Goal: Task Accomplishment & Management: Complete application form

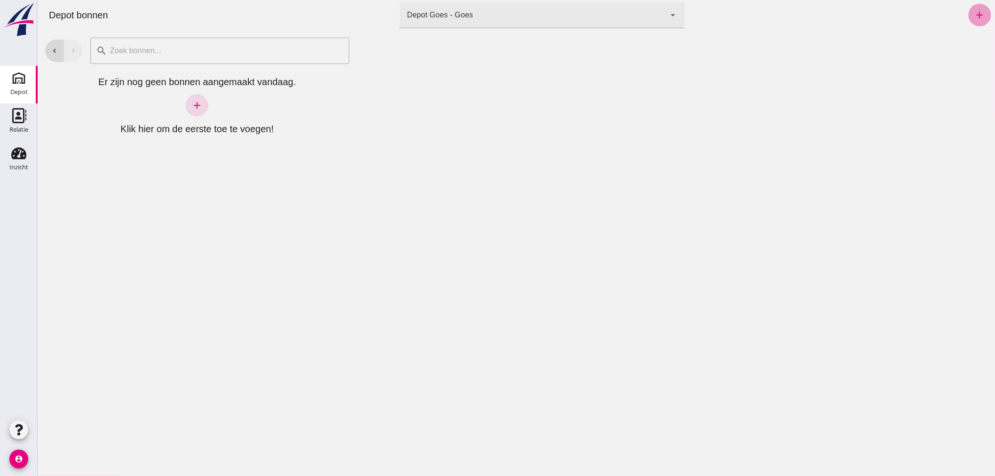
click at [974, 13] on icon "add" at bounding box center [979, 14] width 11 height 11
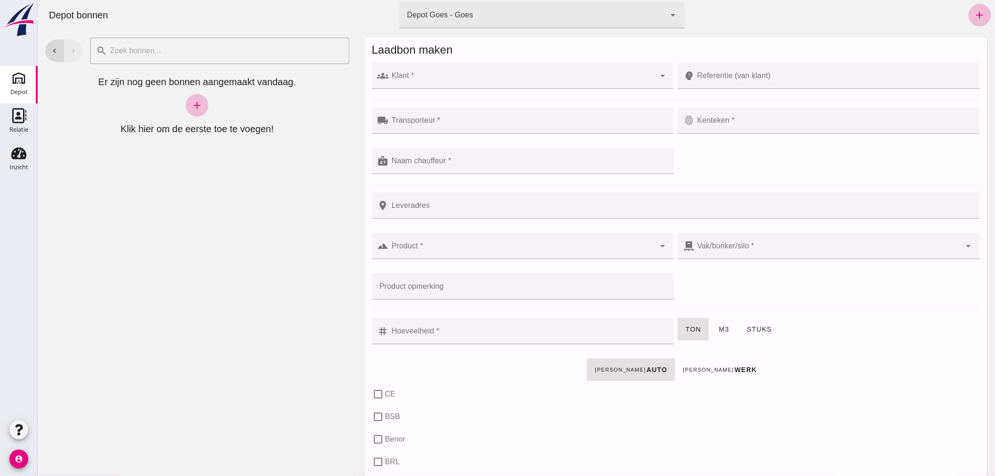
click at [560, 69] on div at bounding box center [521, 76] width 267 height 26
click at [465, 78] on input "Klant *" at bounding box center [521, 80] width 267 height 11
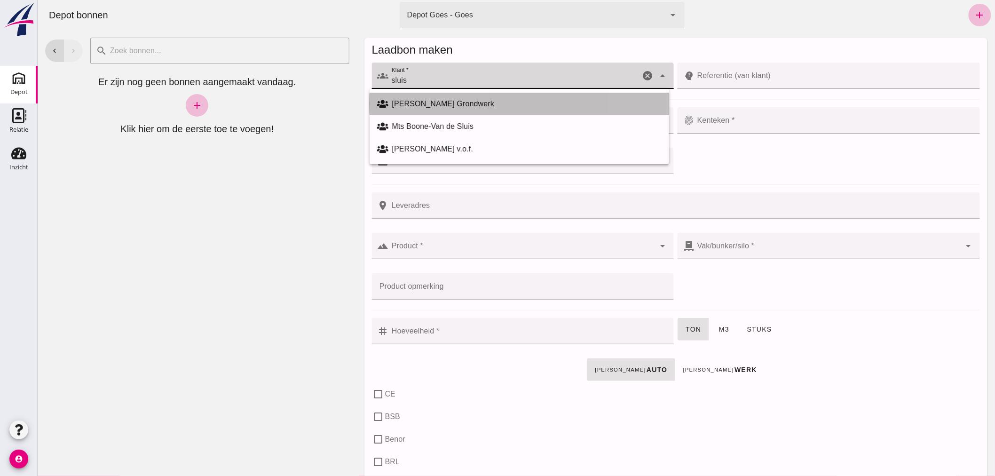
click at [465, 102] on div "[PERSON_NAME] Grondwerk" at bounding box center [526, 103] width 269 height 11
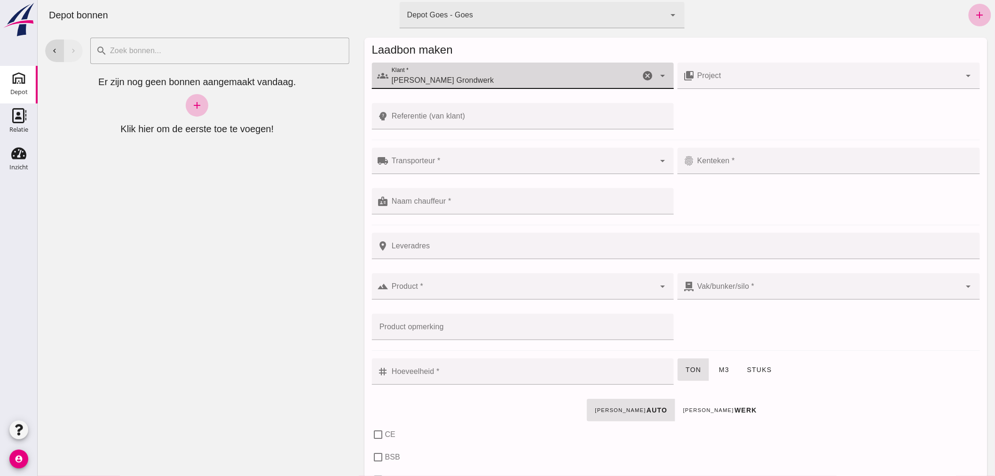
type input "[PERSON_NAME] Grondwerk"
click at [457, 164] on input "Transporteur *" at bounding box center [521, 165] width 267 height 11
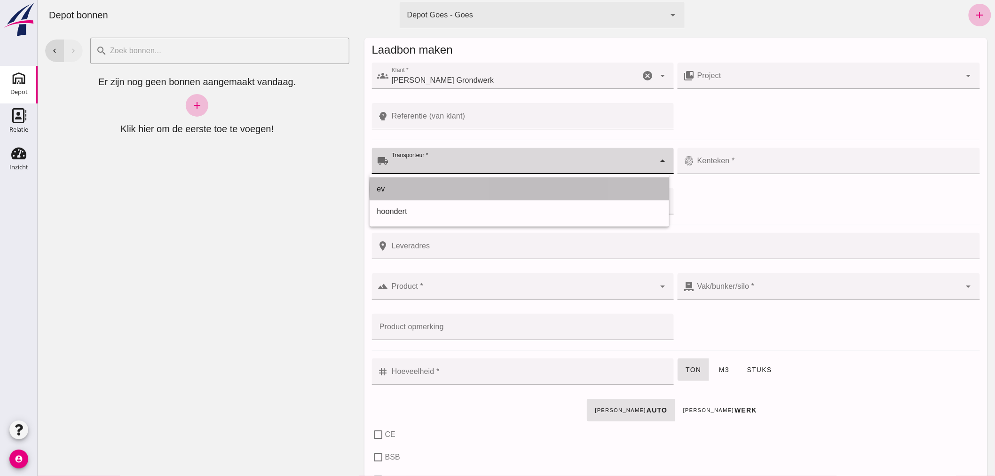
click at [447, 184] on div "ev" at bounding box center [519, 188] width 284 height 11
type input "ev"
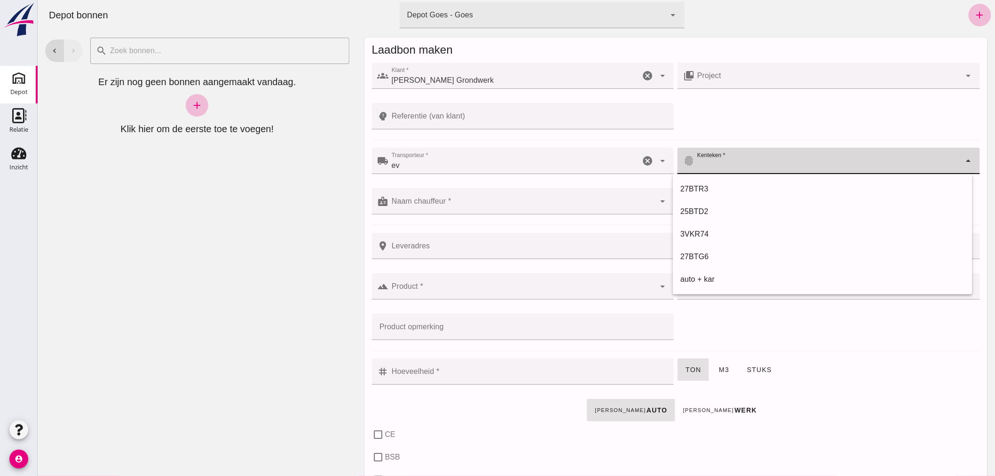
click at [757, 162] on input "Kenteken *" at bounding box center [827, 165] width 267 height 11
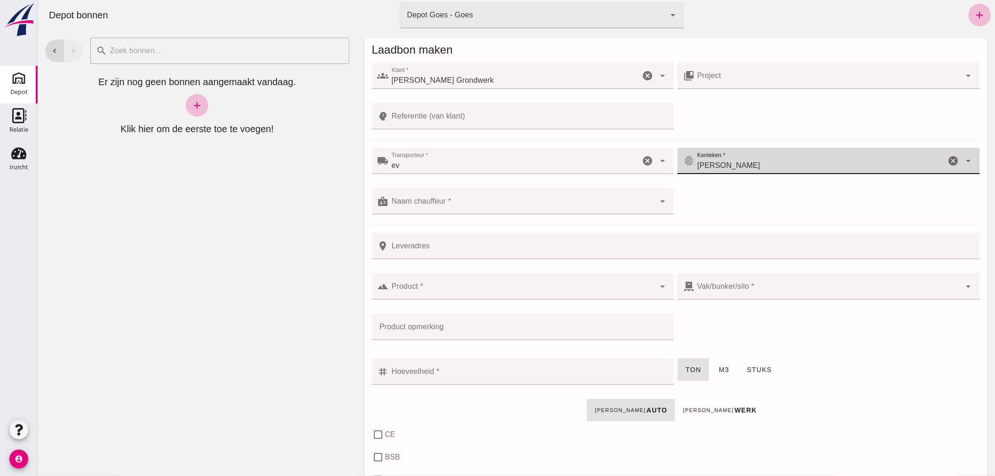
type input "[PERSON_NAME]"
click at [568, 201] on input "Naam chauffeur *" at bounding box center [521, 205] width 267 height 11
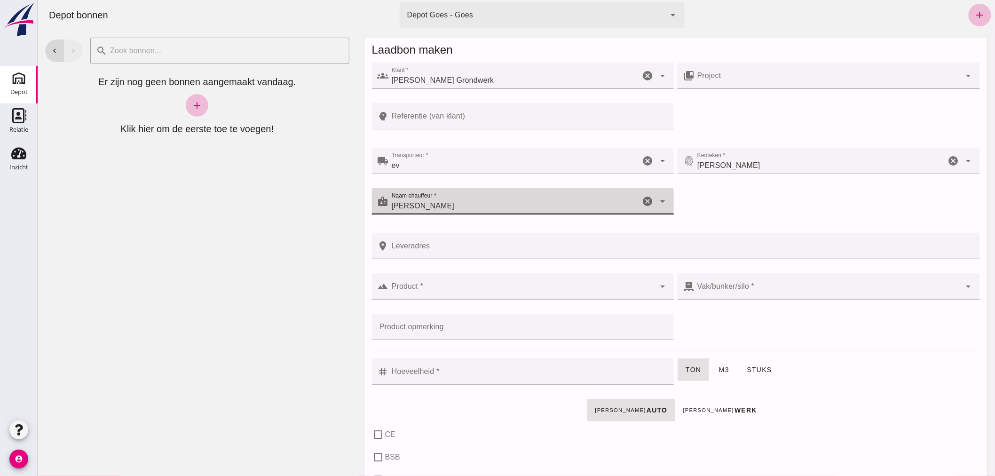
type input "[PERSON_NAME]"
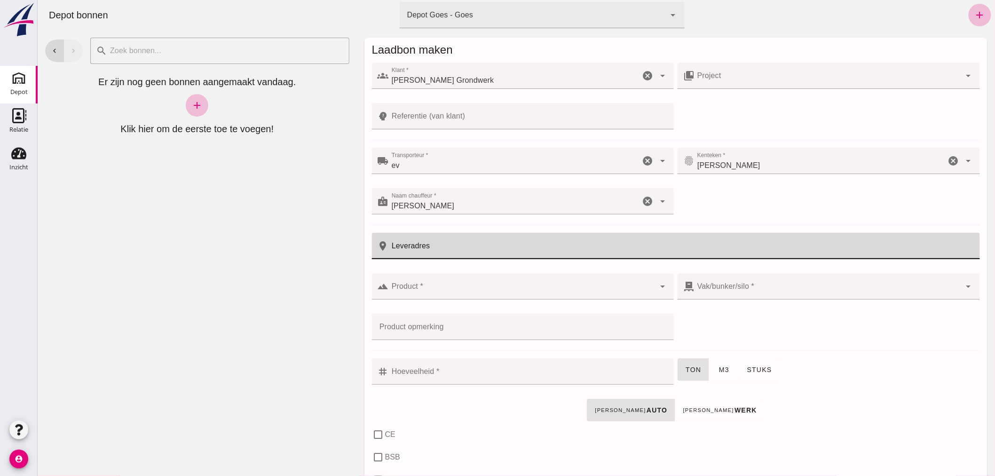
click at [516, 248] on input "Leveradres" at bounding box center [680, 246] width 585 height 26
click at [482, 110] on input "Referentie (van klant)" at bounding box center [528, 116] width 280 height 26
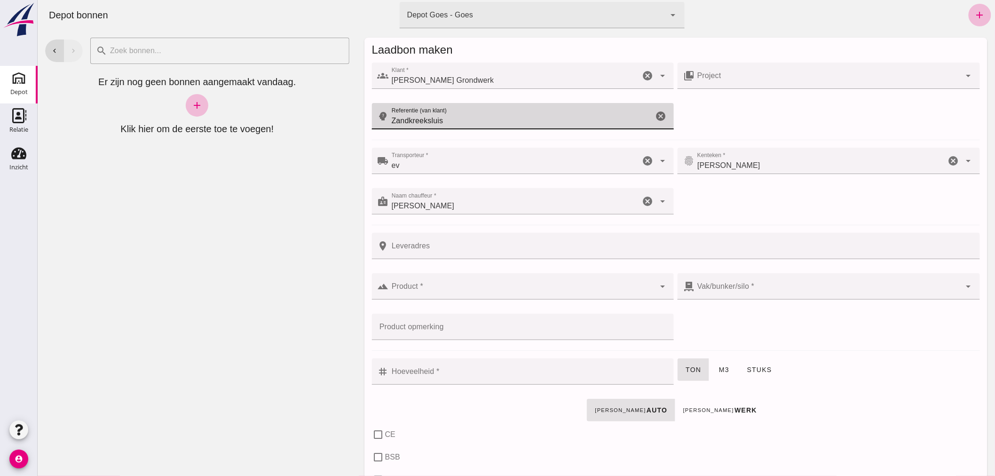
type input "Zandkreeksluis"
click at [443, 288] on input "Product *" at bounding box center [521, 290] width 267 height 11
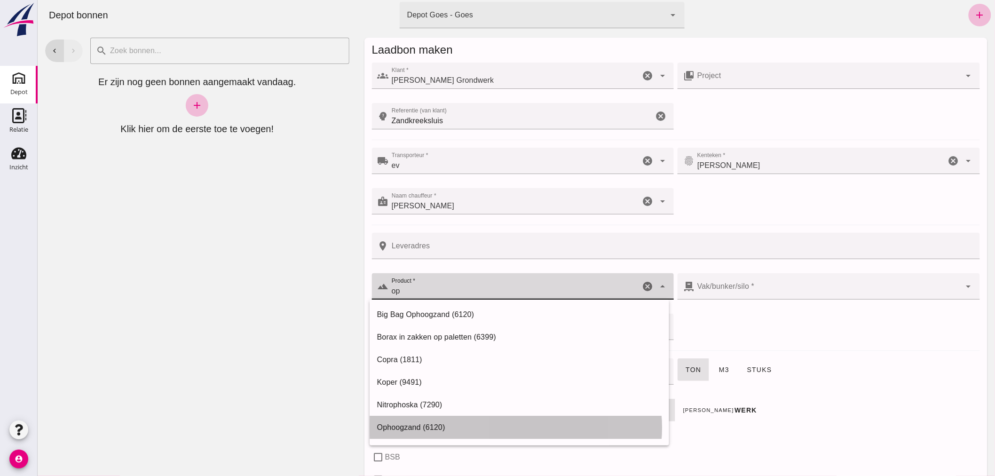
drag, startPoint x: 453, startPoint y: 426, endPoint x: 457, endPoint y: 416, distance: 10.9
click at [453, 424] on div "Ophoogzand (6120)" at bounding box center [519, 427] width 284 height 11
type input "Ophoogzand (6120)"
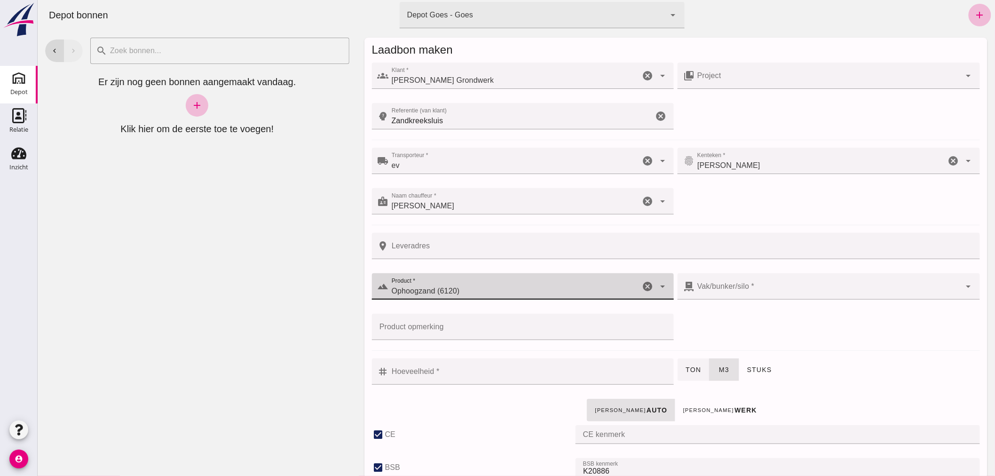
checkbox input "true"
type input "40"
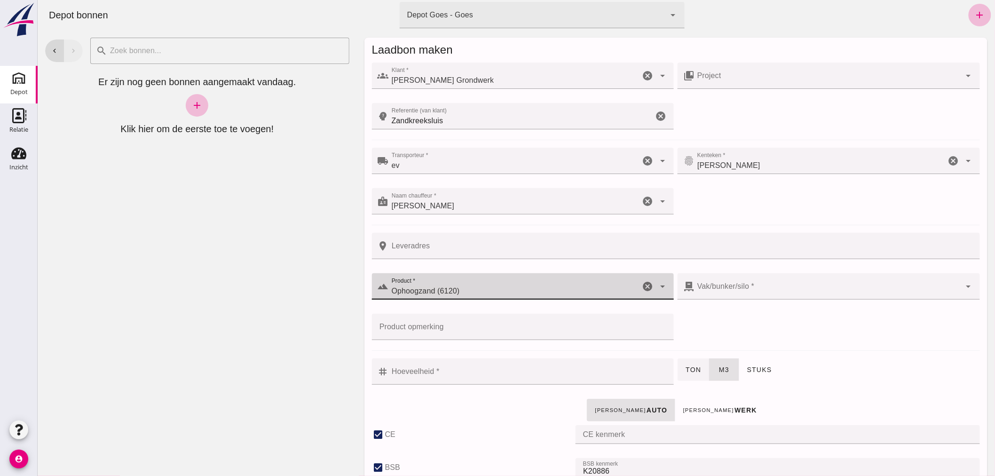
checkbox input "true"
type input "38"
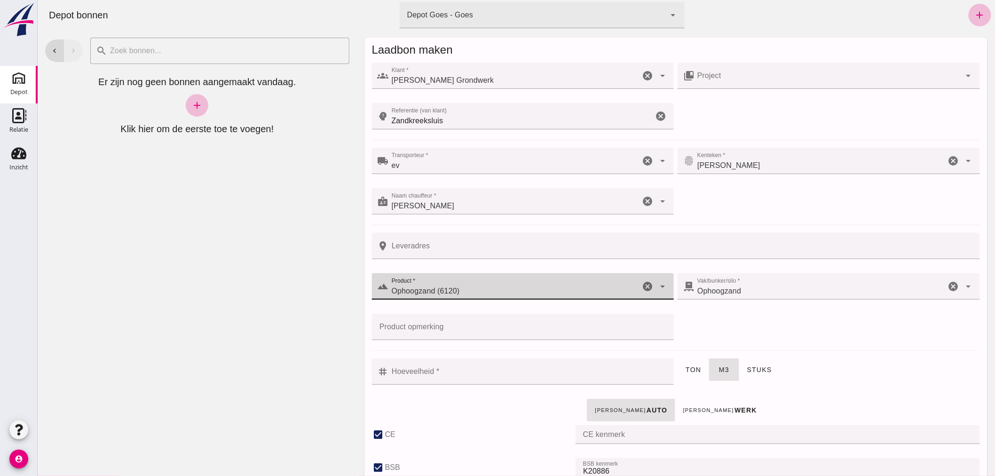
type input "Ophoogzand (6120)"
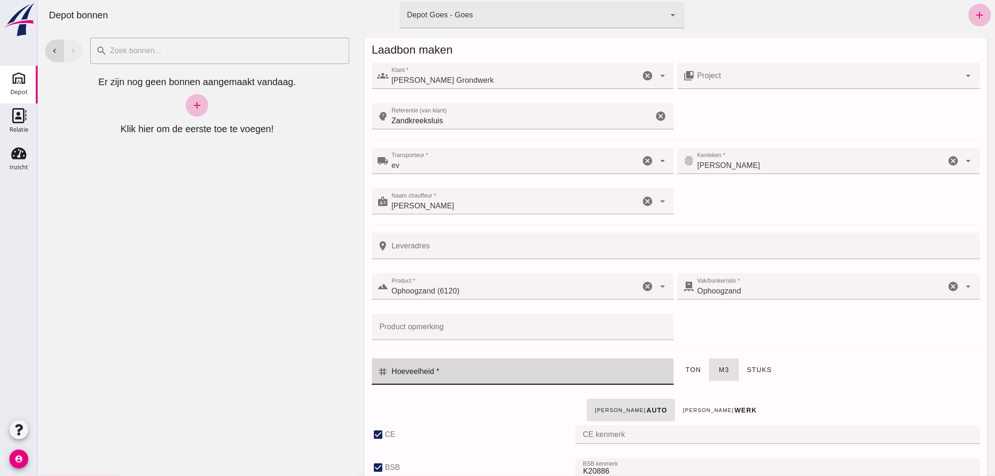
click at [514, 370] on input "Hoeveelheid *" at bounding box center [528, 371] width 280 height 26
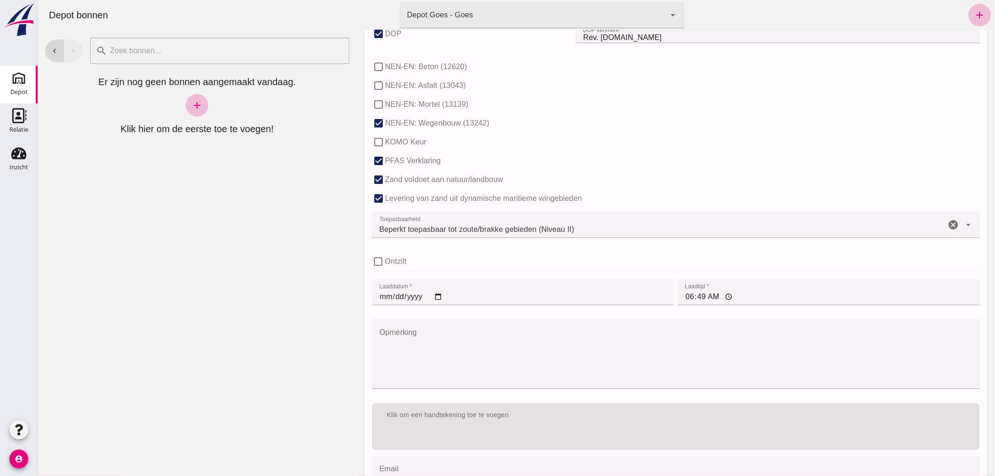
scroll to position [575, 0]
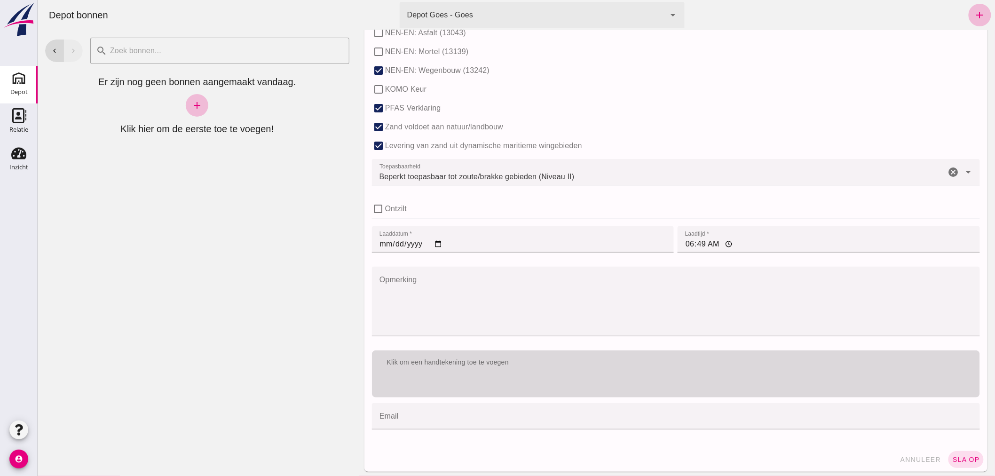
type input "8"
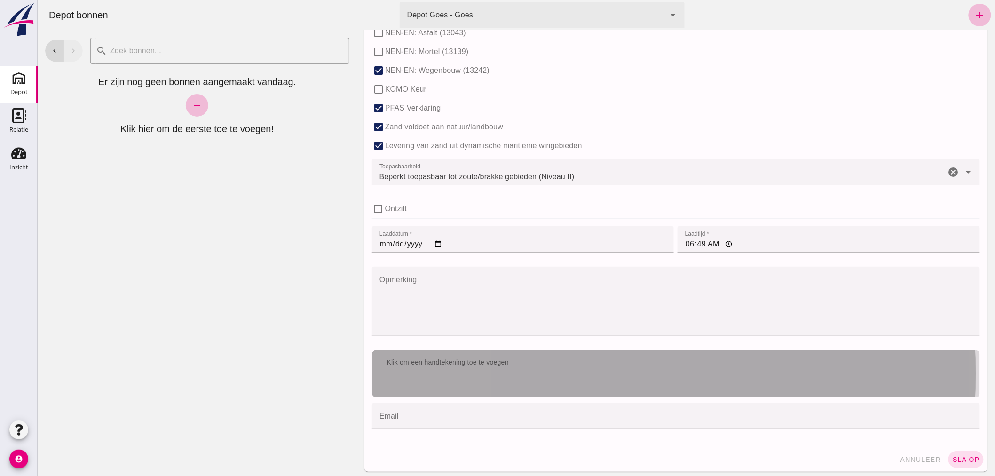
click at [572, 380] on div "Klik om een handtekening toe te voegen" at bounding box center [675, 373] width 608 height 47
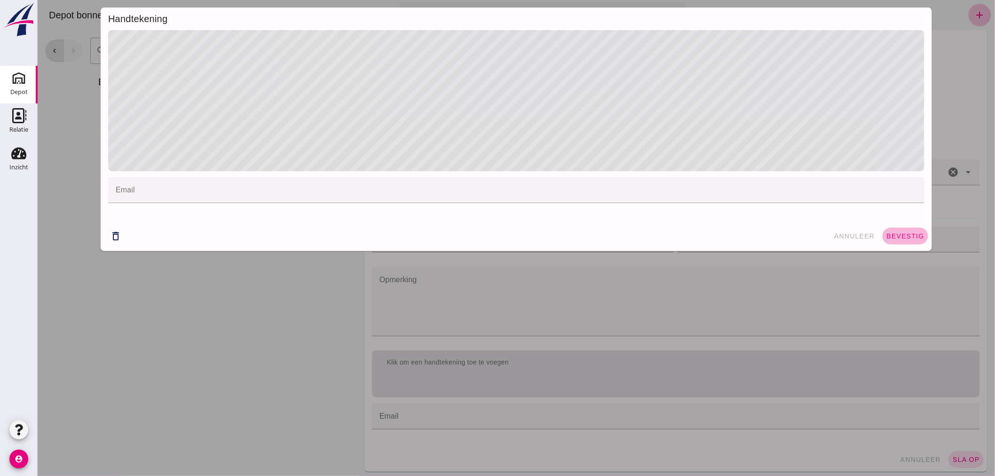
click at [899, 236] on span "bevestig" at bounding box center [905, 236] width 38 height 8
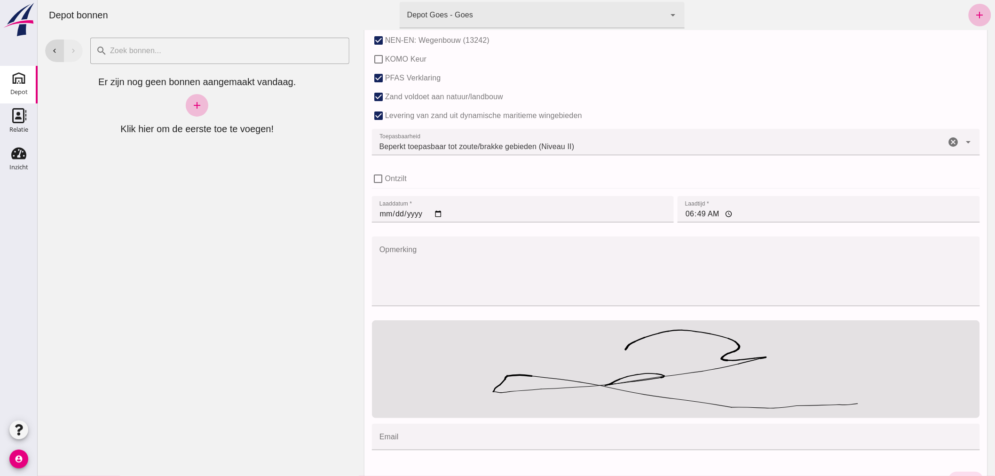
scroll to position [628, 0]
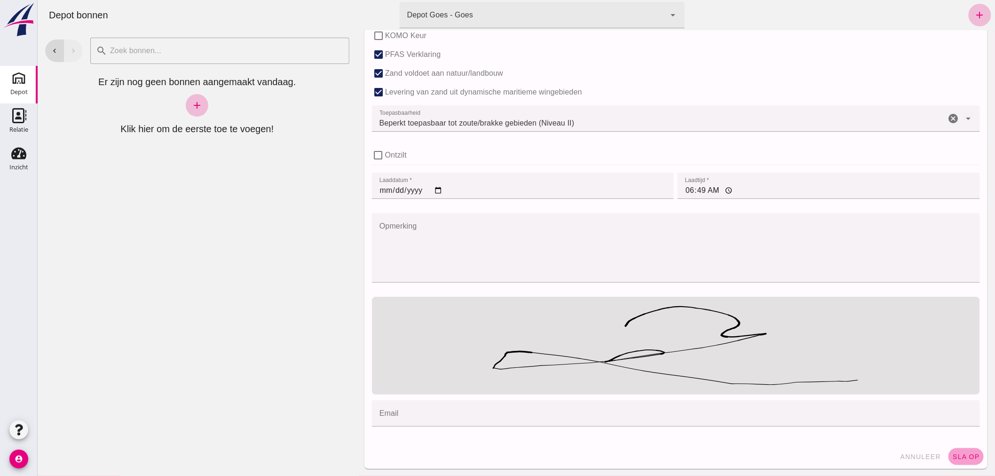
click at [953, 456] on span "sla op" at bounding box center [966, 457] width 28 height 8
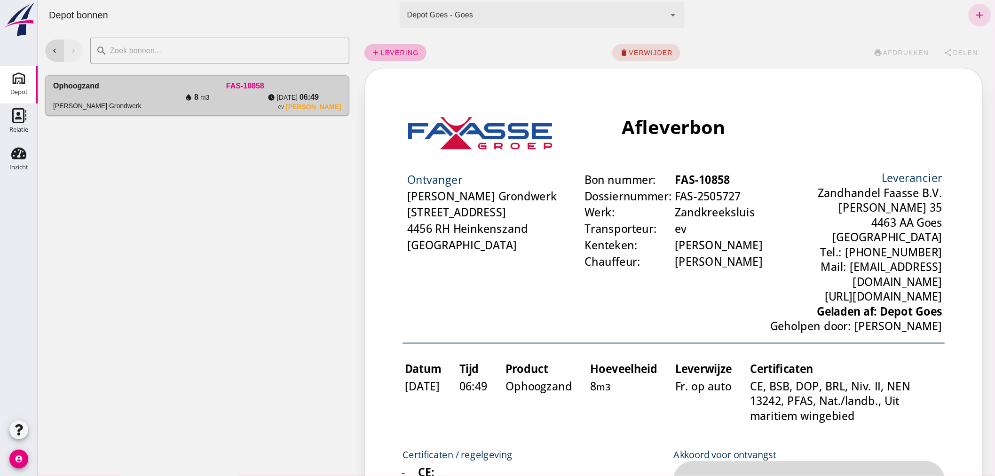
scroll to position [0, 0]
